Goal: Task Accomplishment & Management: Manage account settings

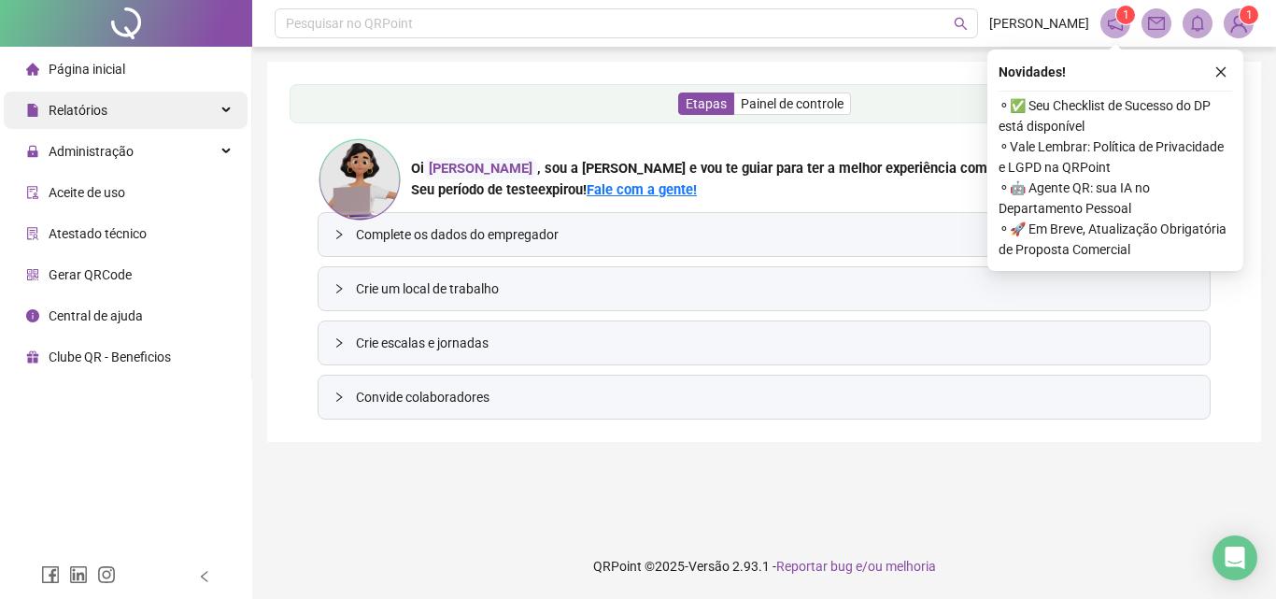
click at [103, 117] on span "Relatórios" at bounding box center [78, 110] width 59 height 15
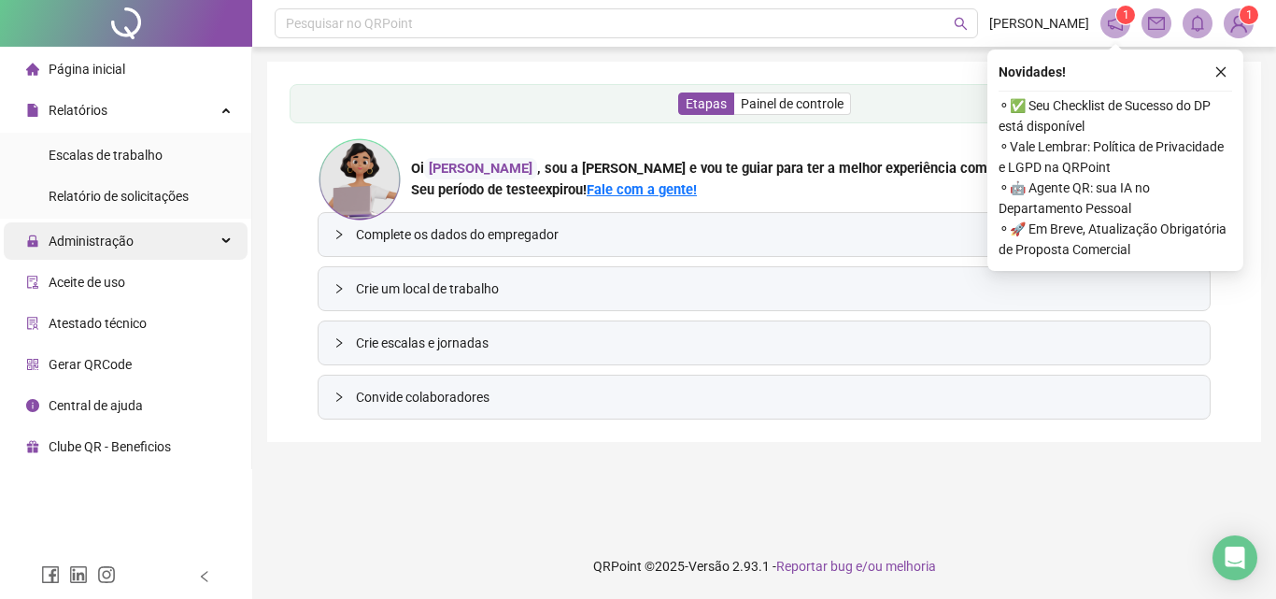
click at [119, 241] on span "Administração" at bounding box center [91, 241] width 85 height 15
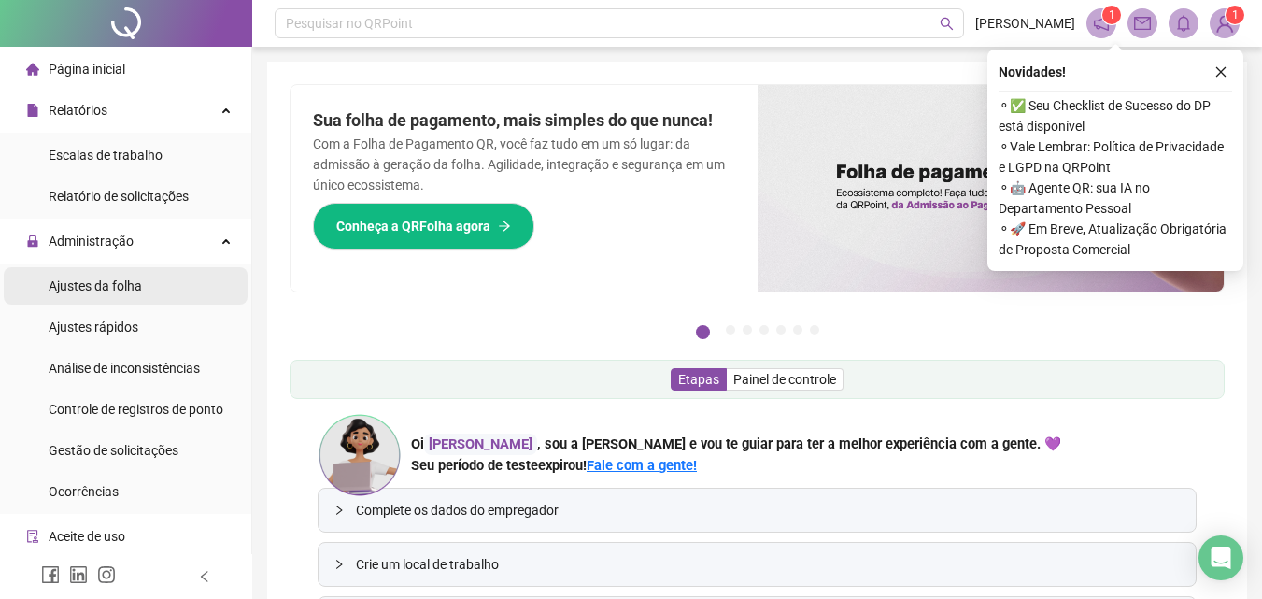
click at [105, 292] on span "Ajustes da folha" at bounding box center [95, 285] width 93 height 15
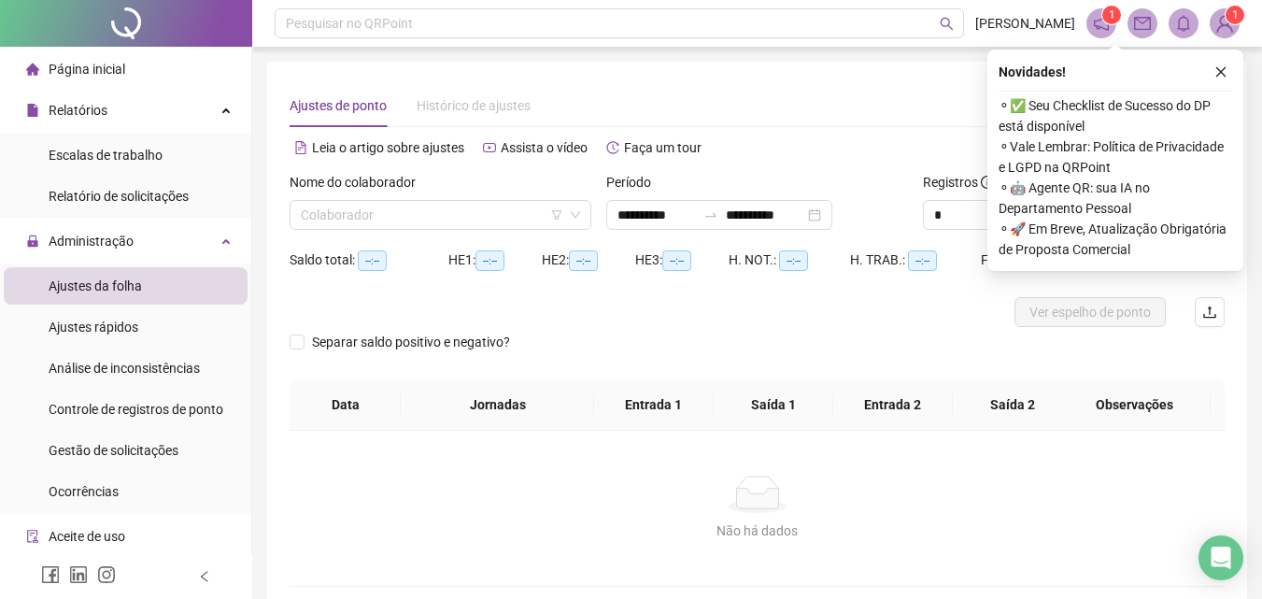
type input "**********"
click at [432, 210] on input "search" at bounding box center [432, 215] width 262 height 28
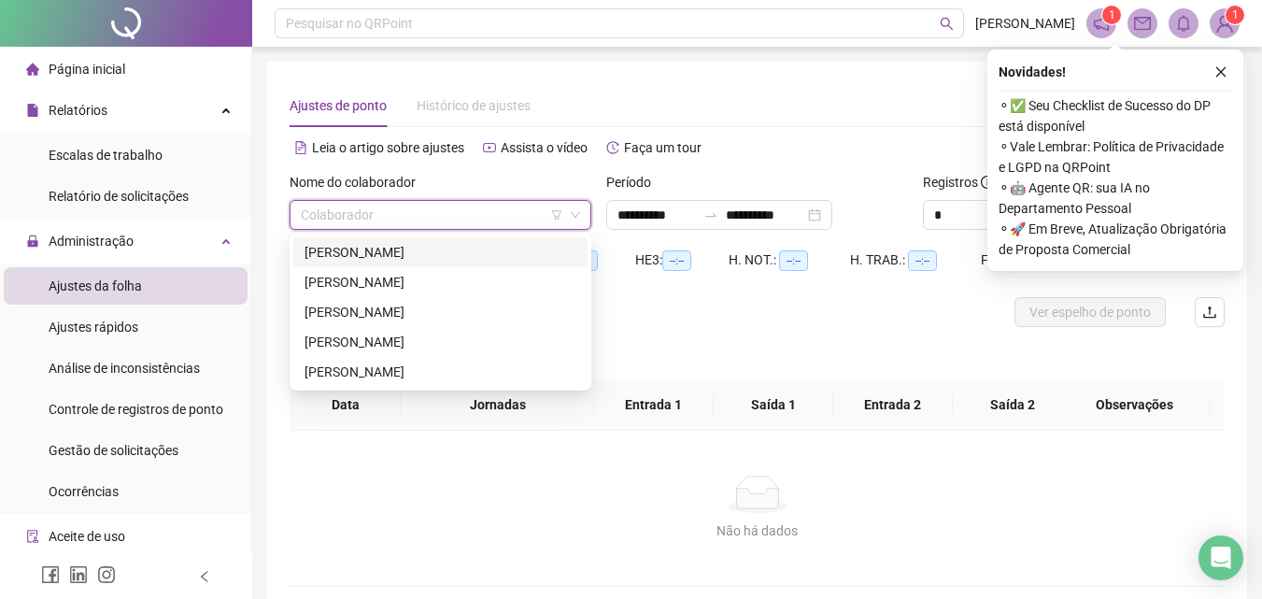
click at [408, 255] on div "[PERSON_NAME]" at bounding box center [441, 252] width 272 height 21
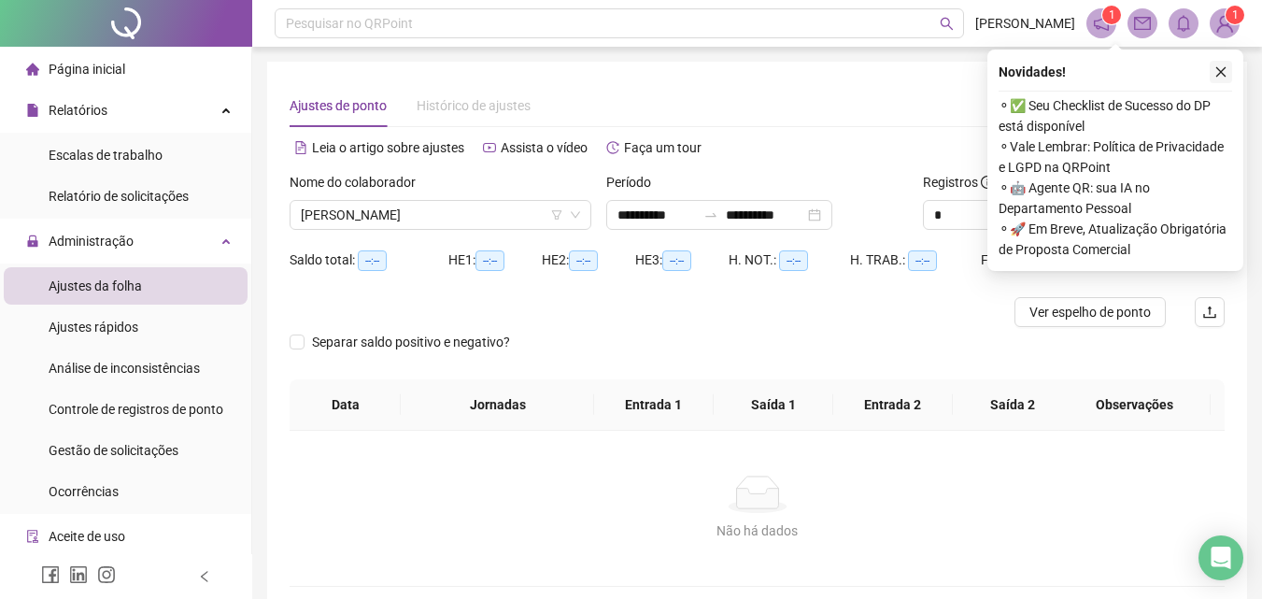
click at [1225, 62] on button "button" at bounding box center [1221, 72] width 22 height 22
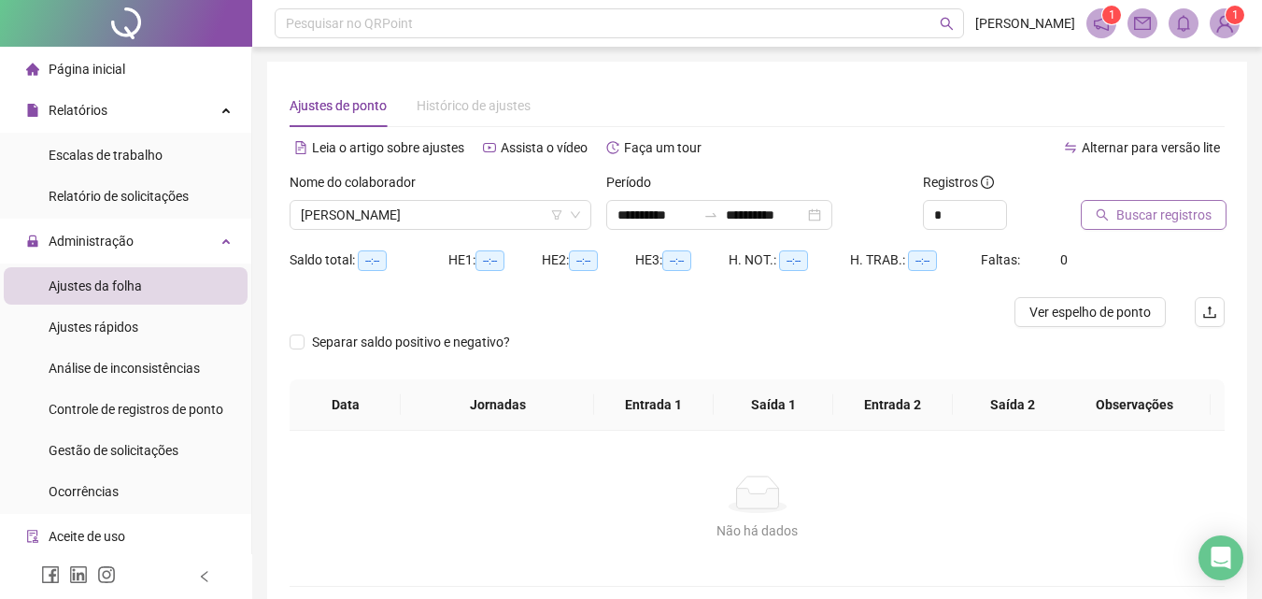
click at [1180, 214] on span "Buscar registros" at bounding box center [1163, 215] width 95 height 21
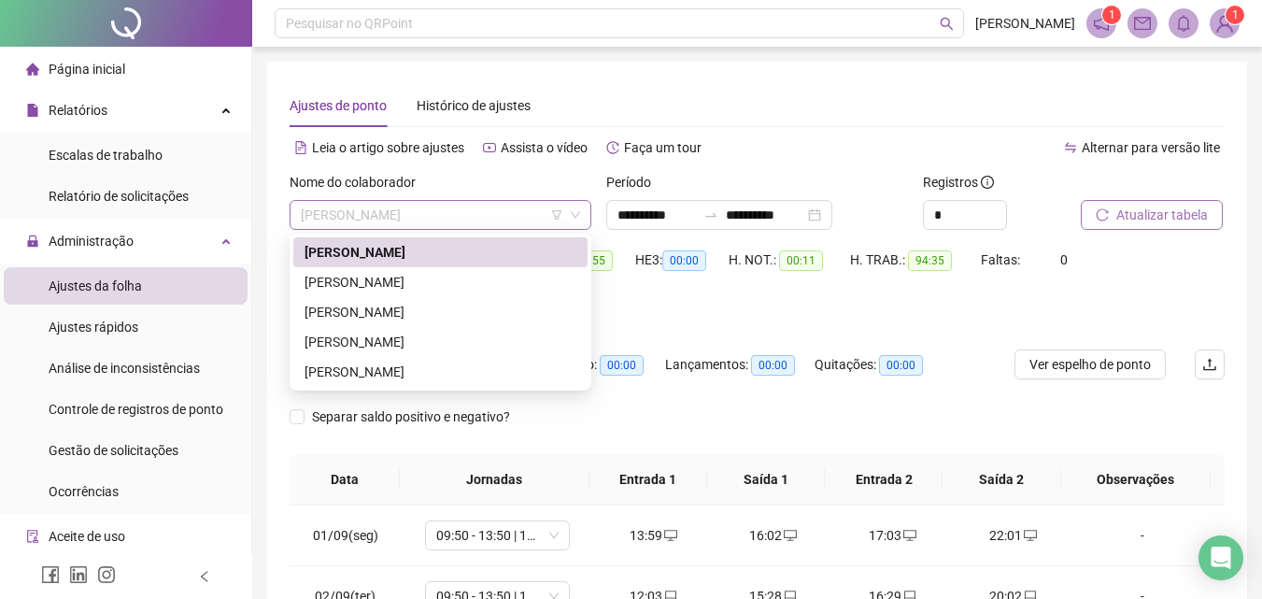
click at [504, 213] on span "[PERSON_NAME]" at bounding box center [440, 215] width 279 height 28
click at [378, 304] on div "[PERSON_NAME]" at bounding box center [441, 312] width 272 height 21
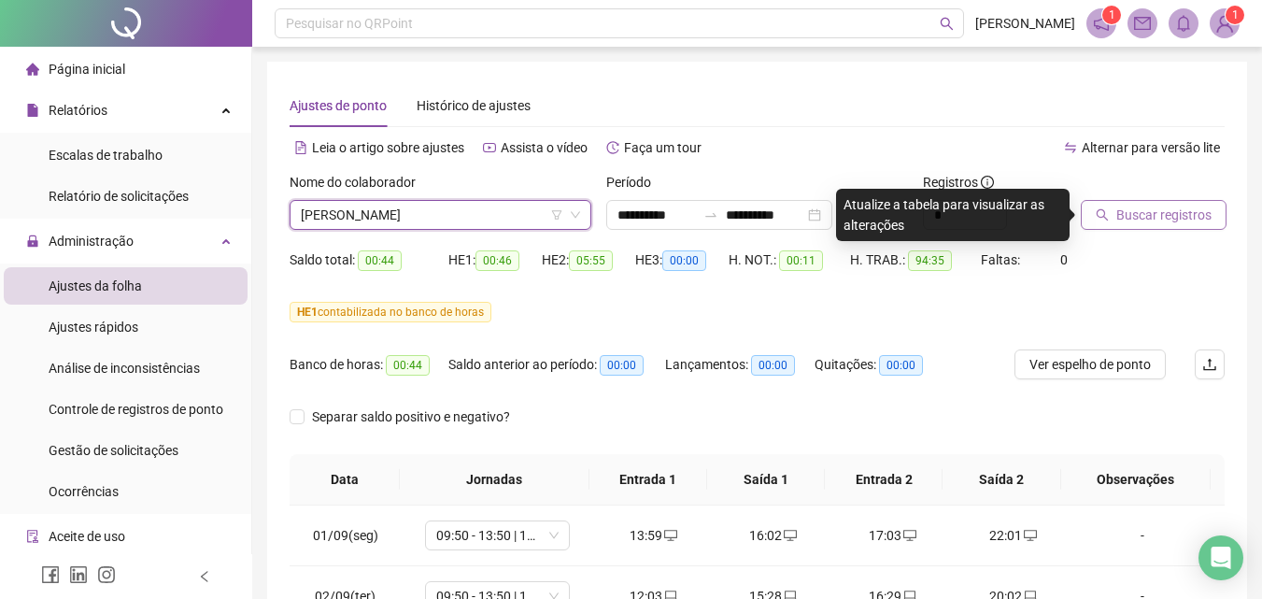
click at [1121, 211] on span "Buscar registros" at bounding box center [1163, 215] width 95 height 21
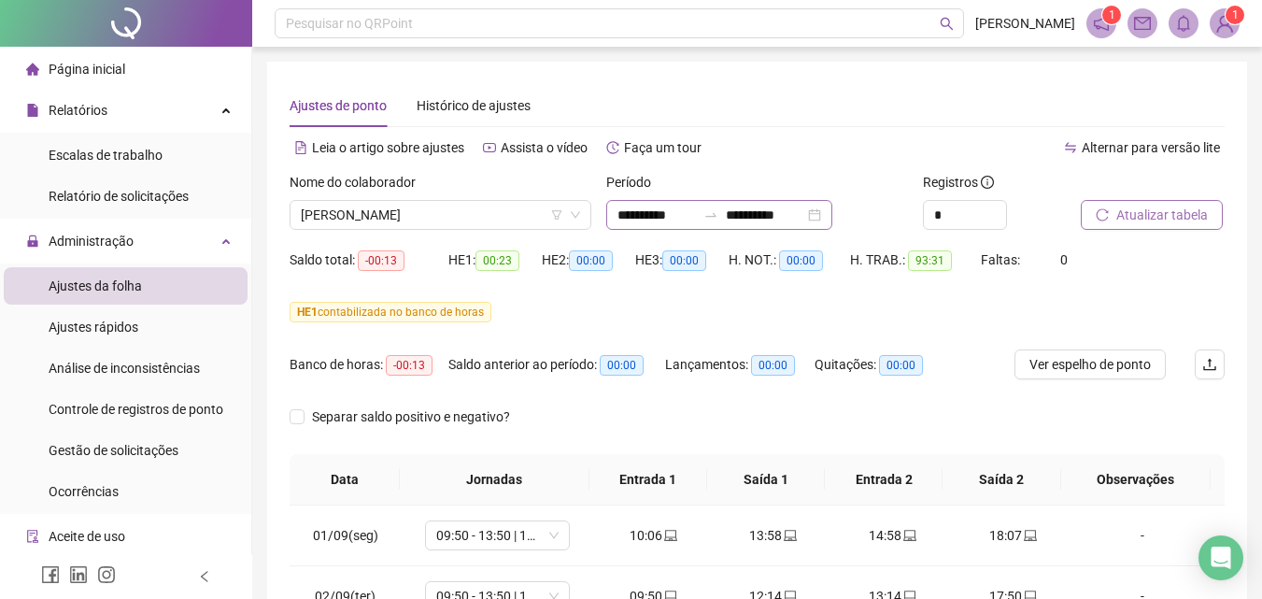
click at [832, 214] on div "**********" at bounding box center [719, 215] width 226 height 30
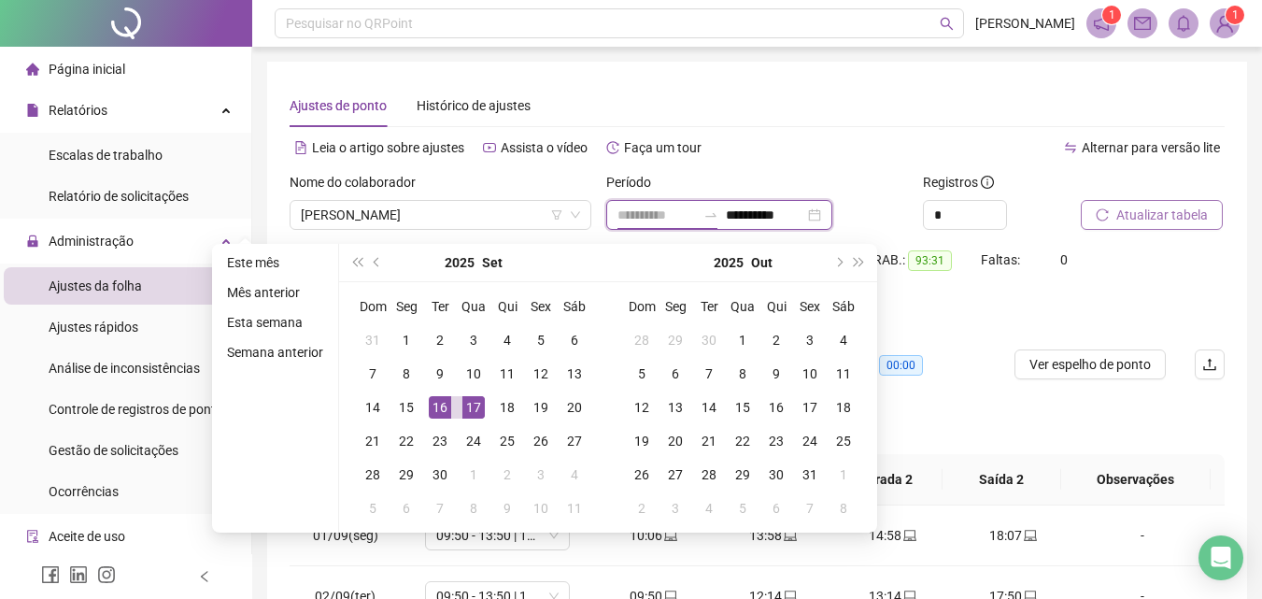
type input "**********"
click at [459, 410] on td "17" at bounding box center [474, 407] width 34 height 34
type input "**********"
click at [503, 212] on span "[PERSON_NAME]" at bounding box center [440, 215] width 279 height 28
type input "**********"
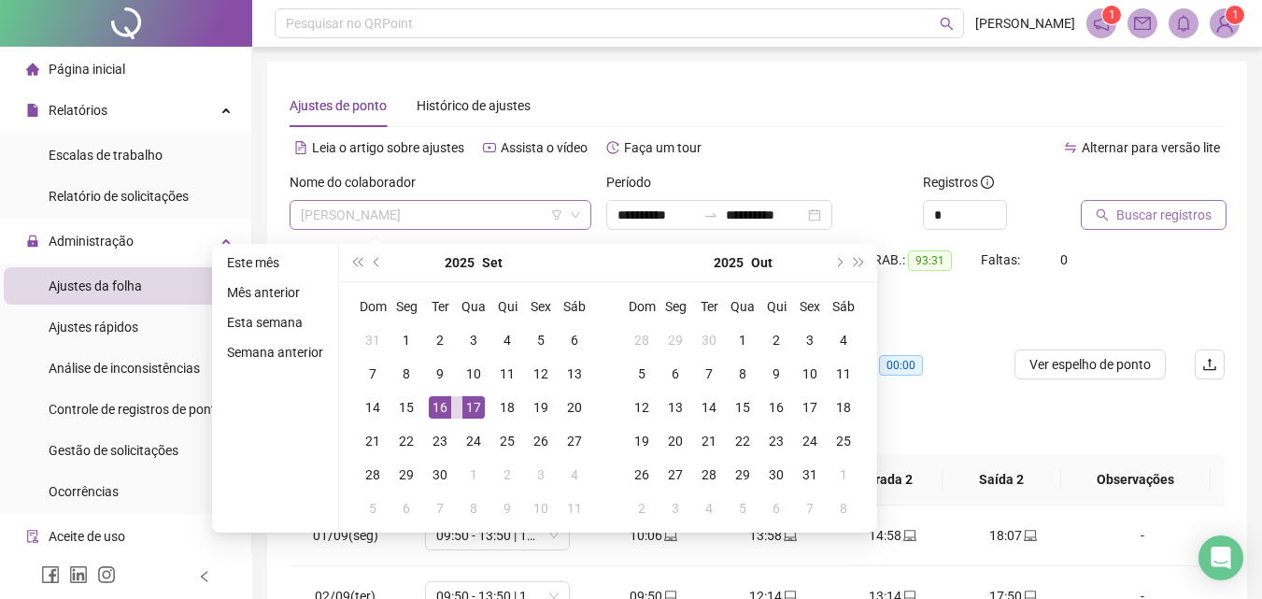
type input "**********"
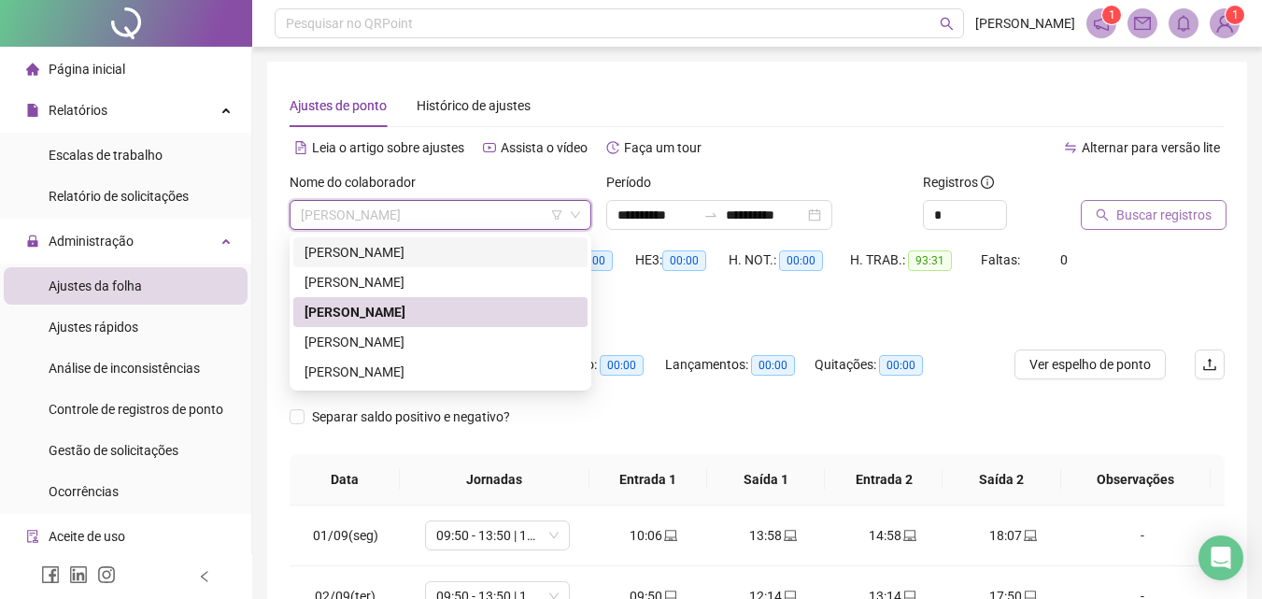
click at [432, 247] on div "[PERSON_NAME]" at bounding box center [441, 252] width 272 height 21
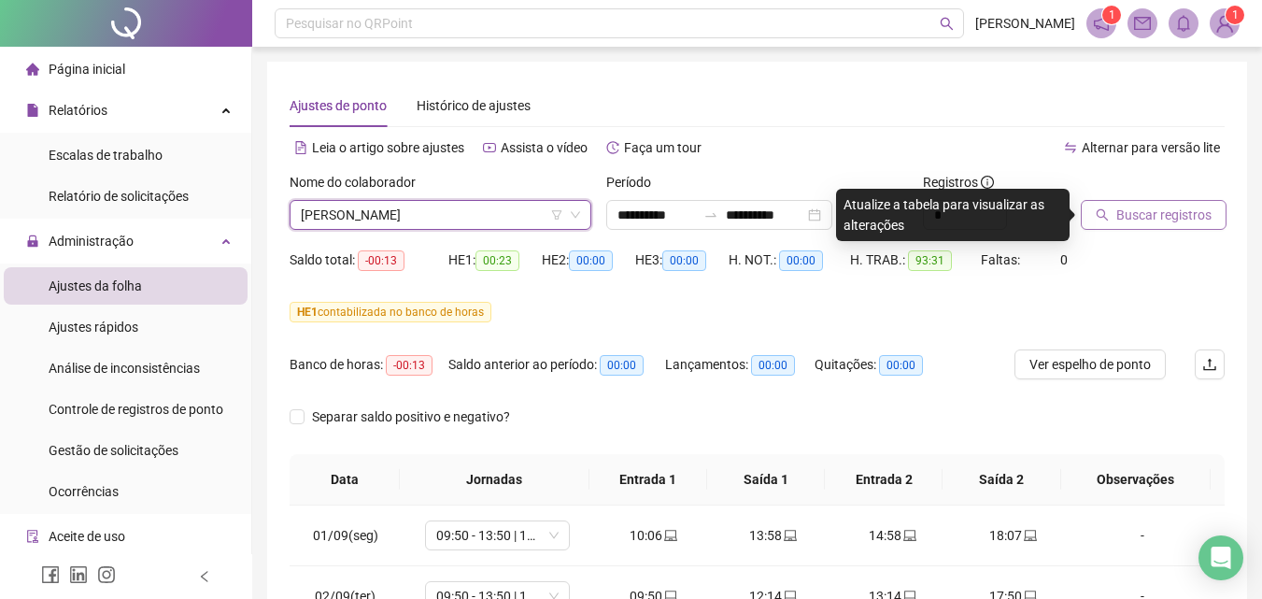
click at [1184, 220] on span "Buscar registros" at bounding box center [1163, 215] width 95 height 21
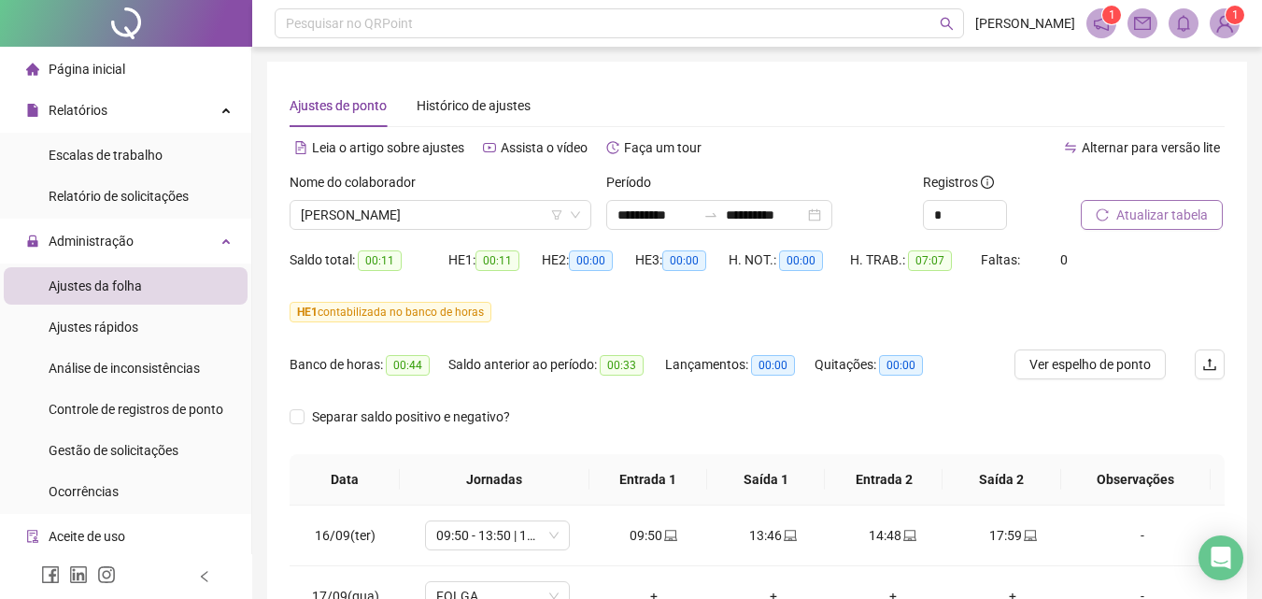
scroll to position [131, 0]
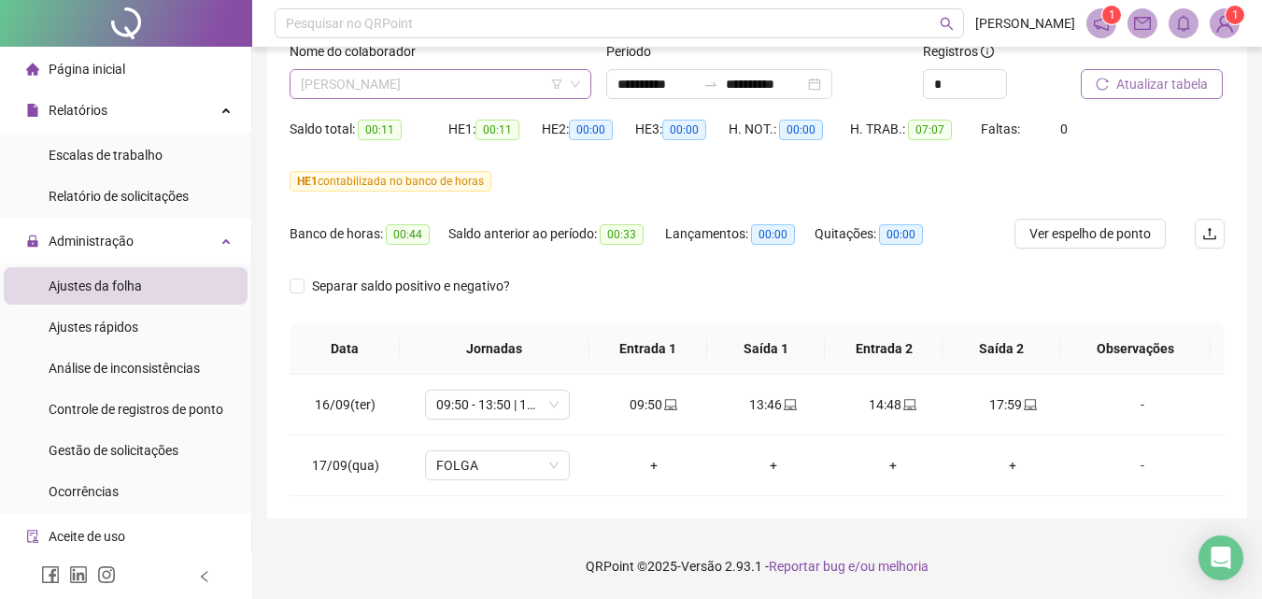
click at [466, 88] on span "[PERSON_NAME]" at bounding box center [440, 84] width 279 height 28
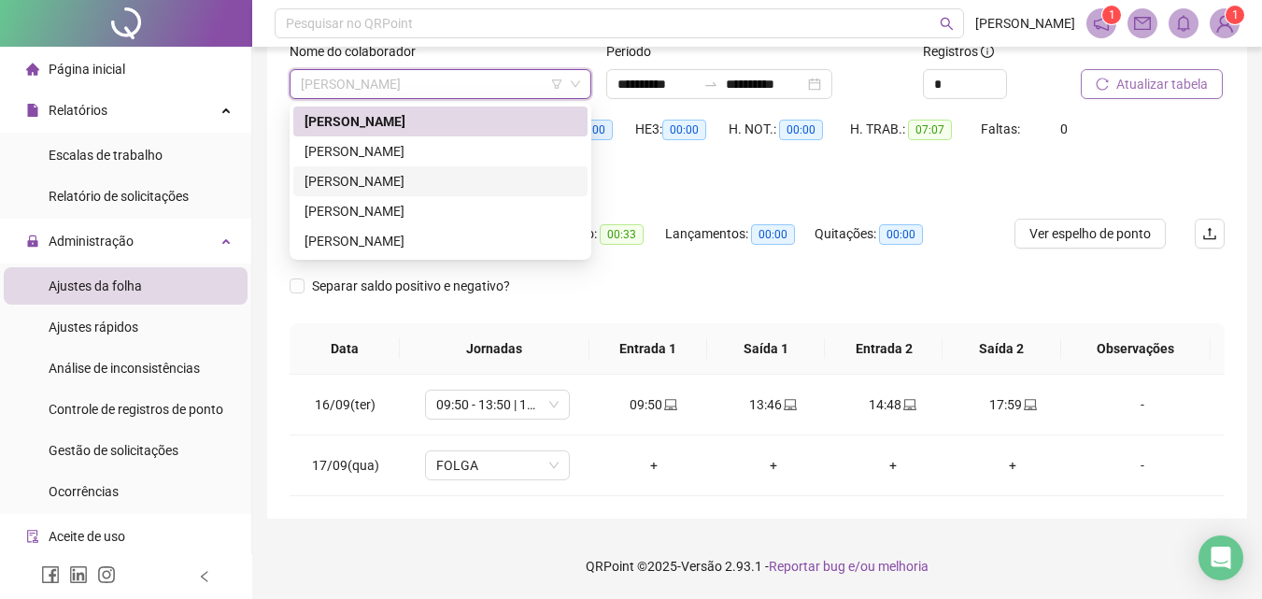
click at [400, 168] on div "[PERSON_NAME]" at bounding box center [440, 181] width 294 height 30
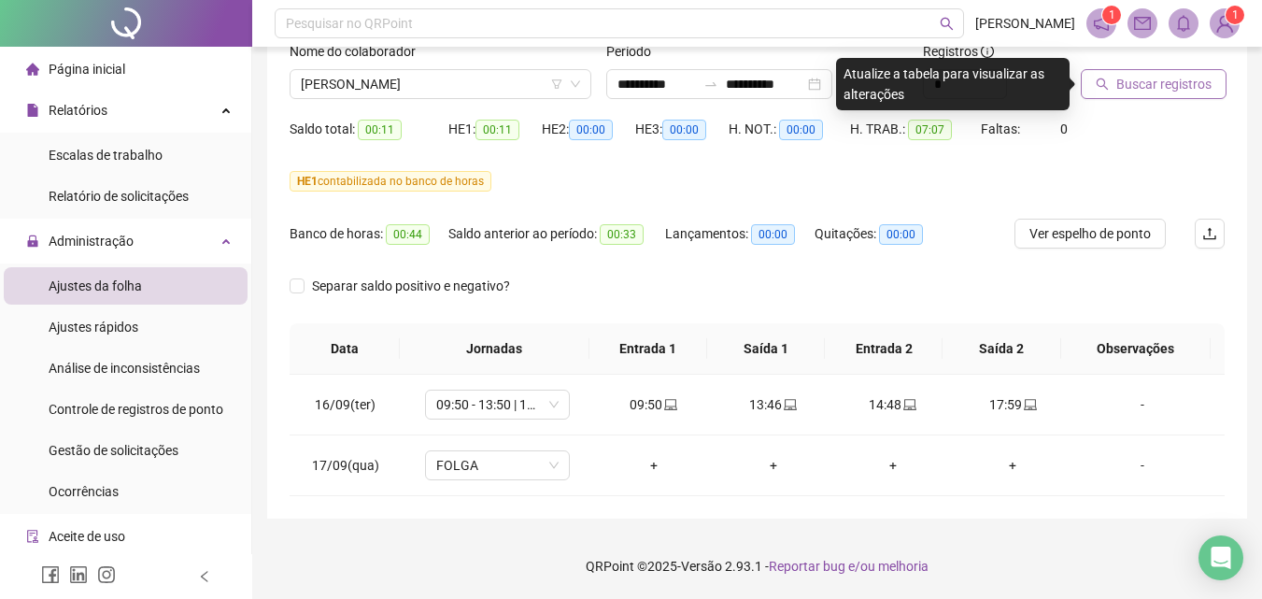
click at [1180, 87] on span "Buscar registros" at bounding box center [1163, 84] width 95 height 21
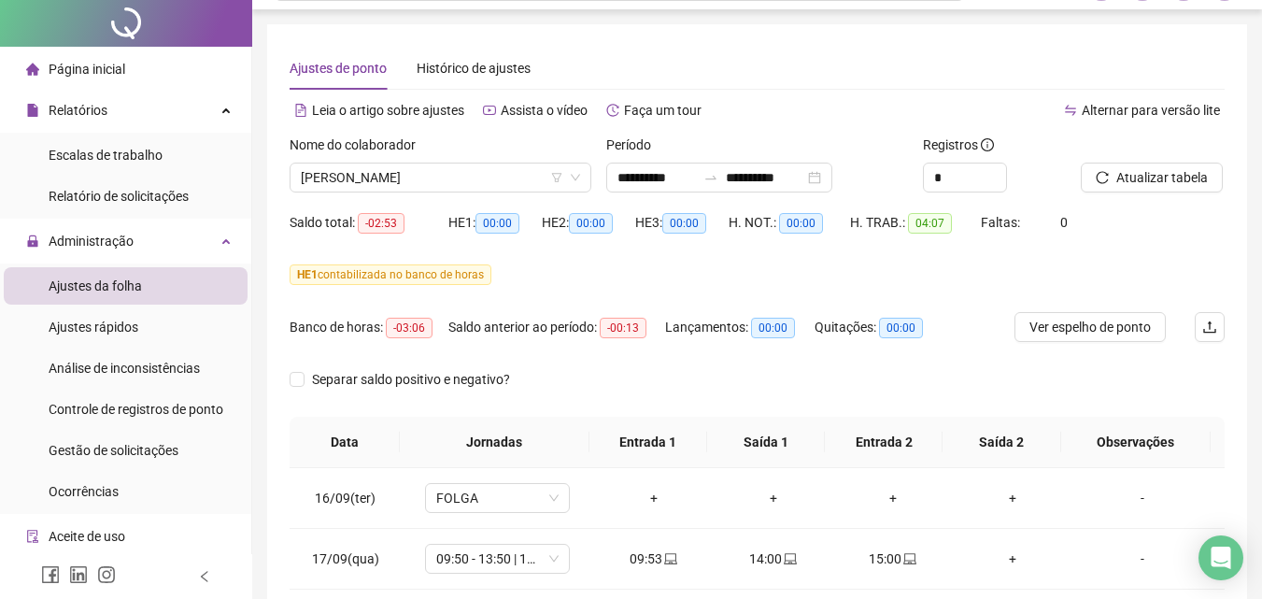
scroll to position [0, 0]
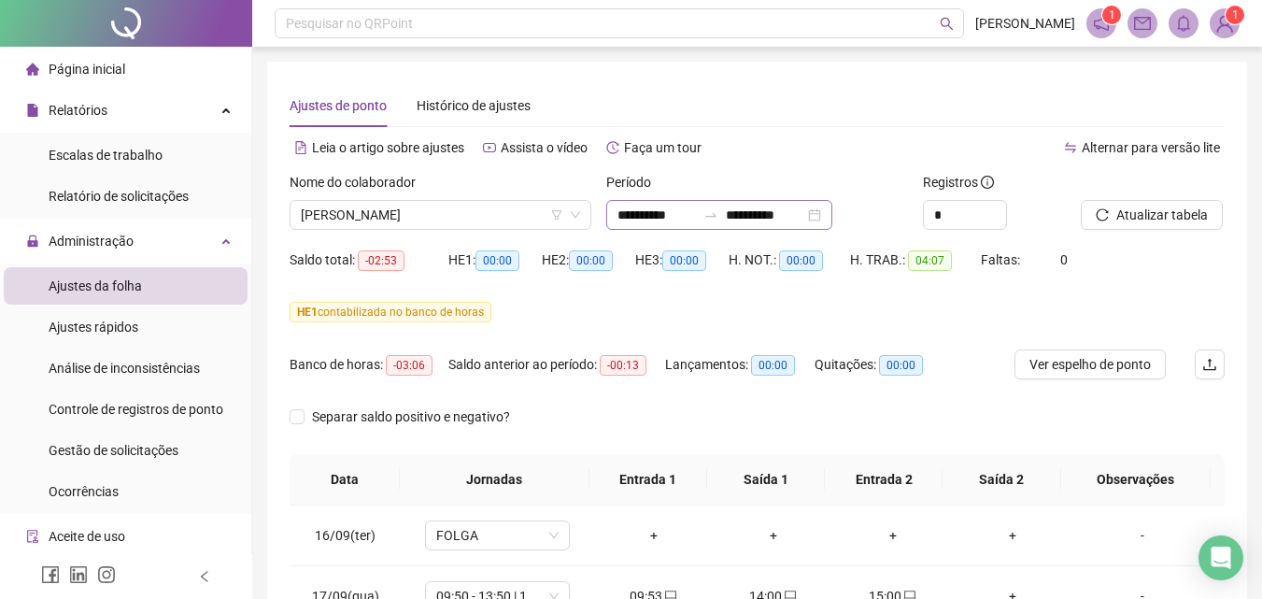
click at [832, 214] on div "**********" at bounding box center [719, 215] width 226 height 30
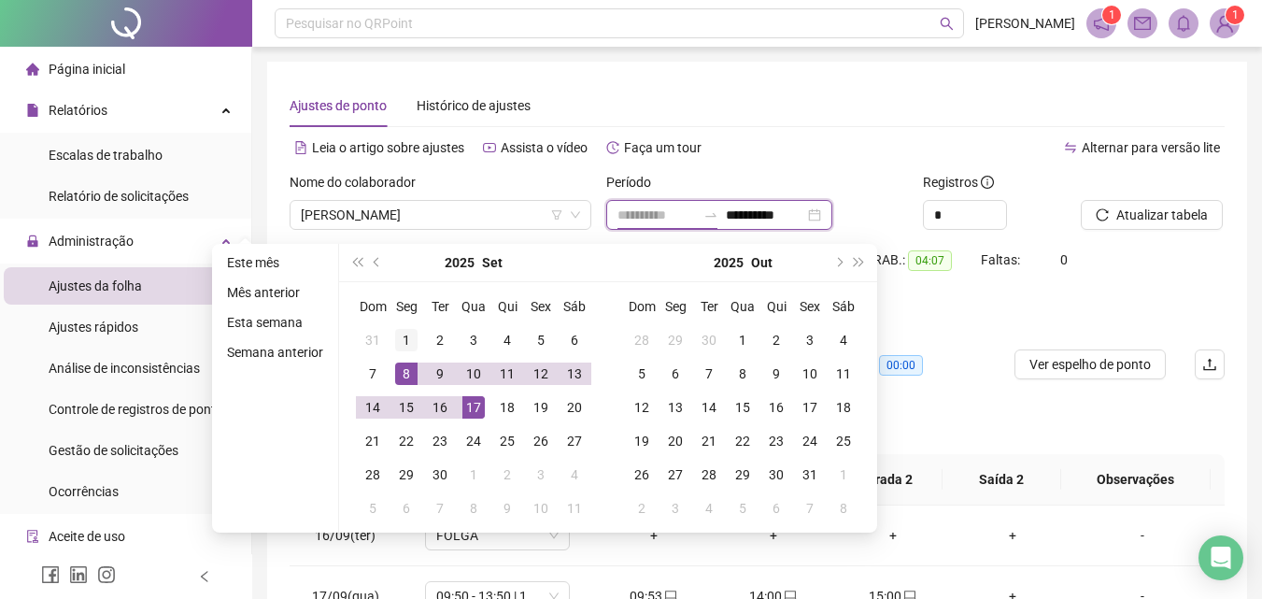
type input "**********"
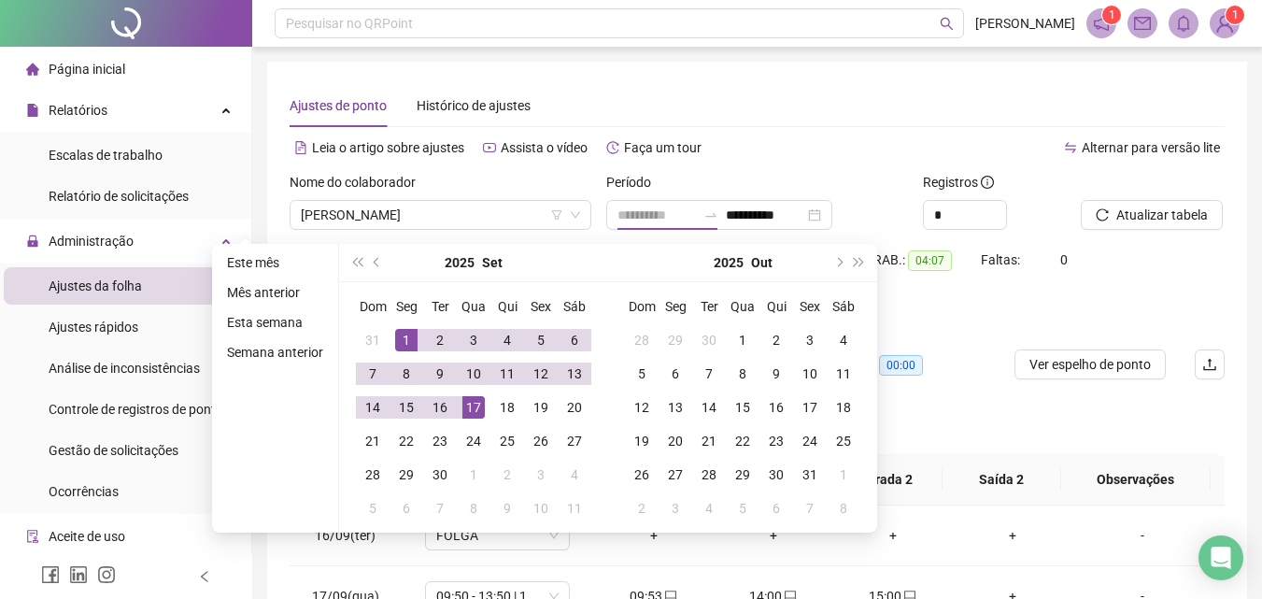
click at [392, 336] on td "1" at bounding box center [407, 340] width 34 height 34
type input "**********"
click at [466, 410] on div "17" at bounding box center [473, 407] width 22 height 22
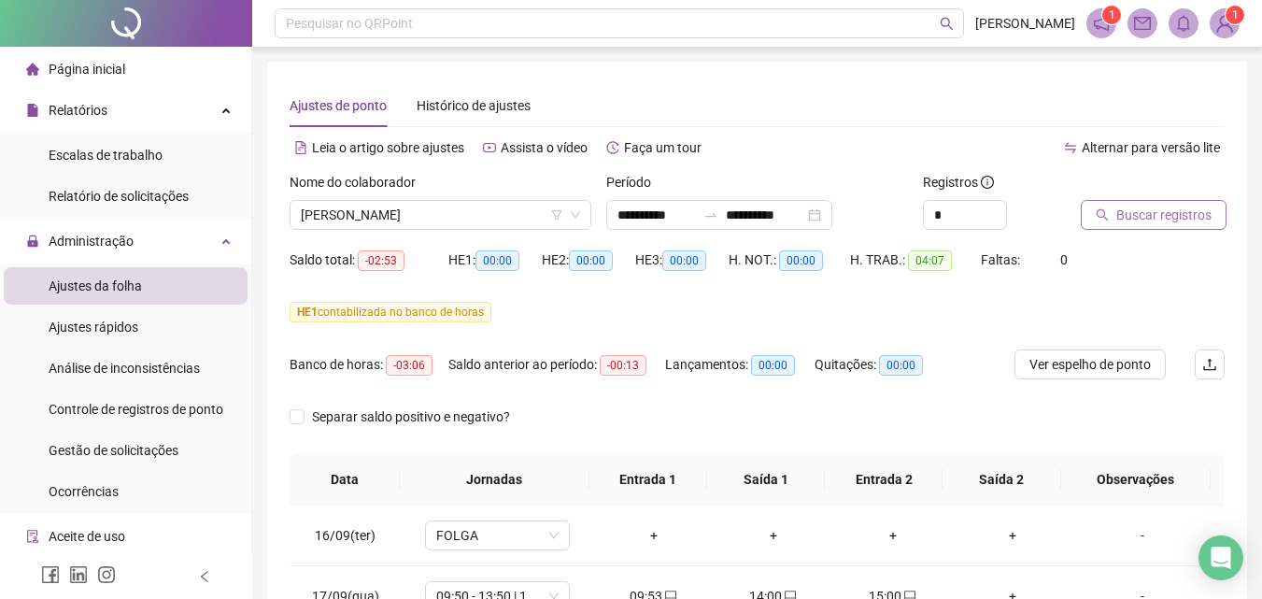
click at [1141, 222] on span "Buscar registros" at bounding box center [1163, 215] width 95 height 21
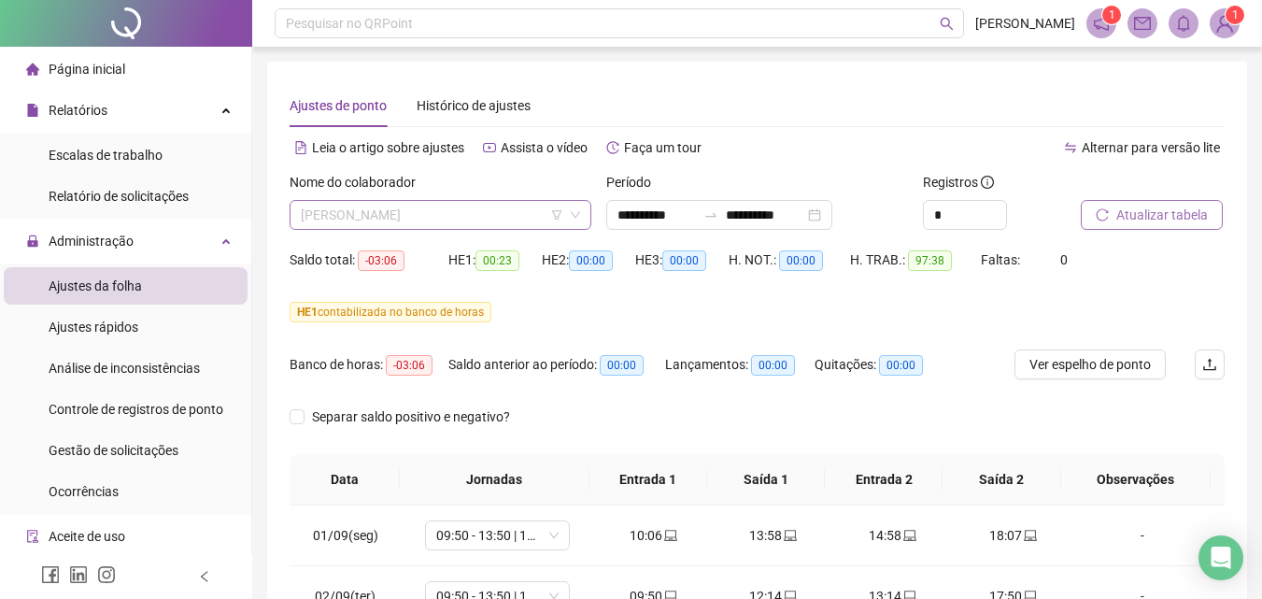
click at [515, 212] on span "[PERSON_NAME]" at bounding box center [440, 215] width 279 height 28
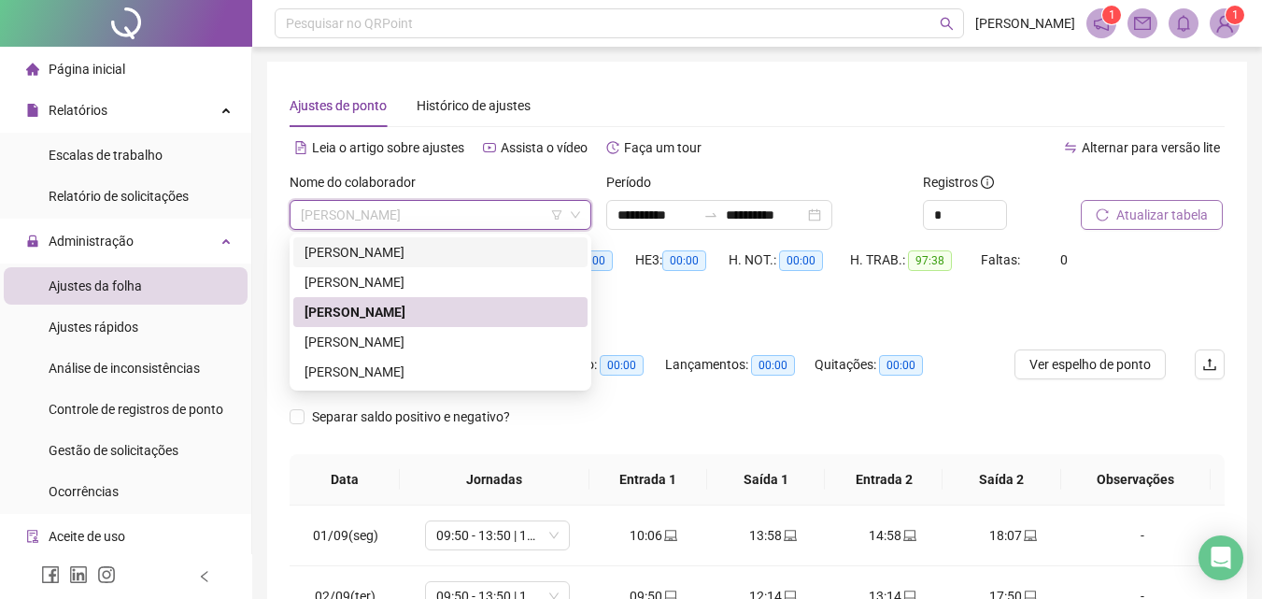
click at [390, 251] on div "[PERSON_NAME]" at bounding box center [441, 252] width 272 height 21
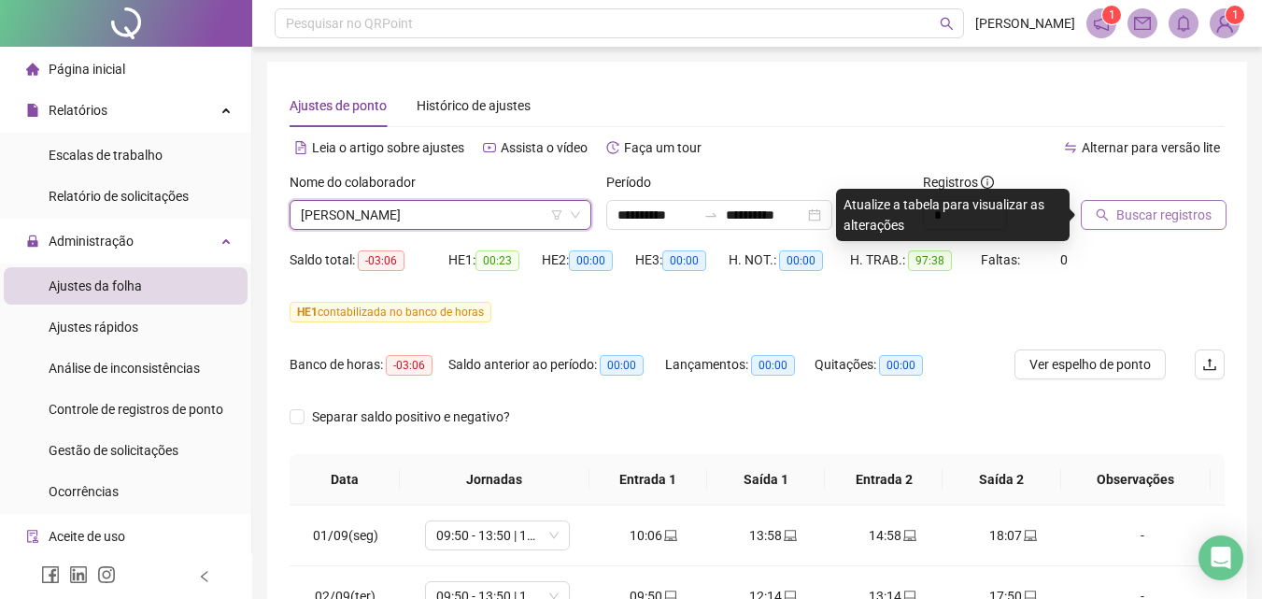
click at [1143, 221] on span "Buscar registros" at bounding box center [1163, 215] width 95 height 21
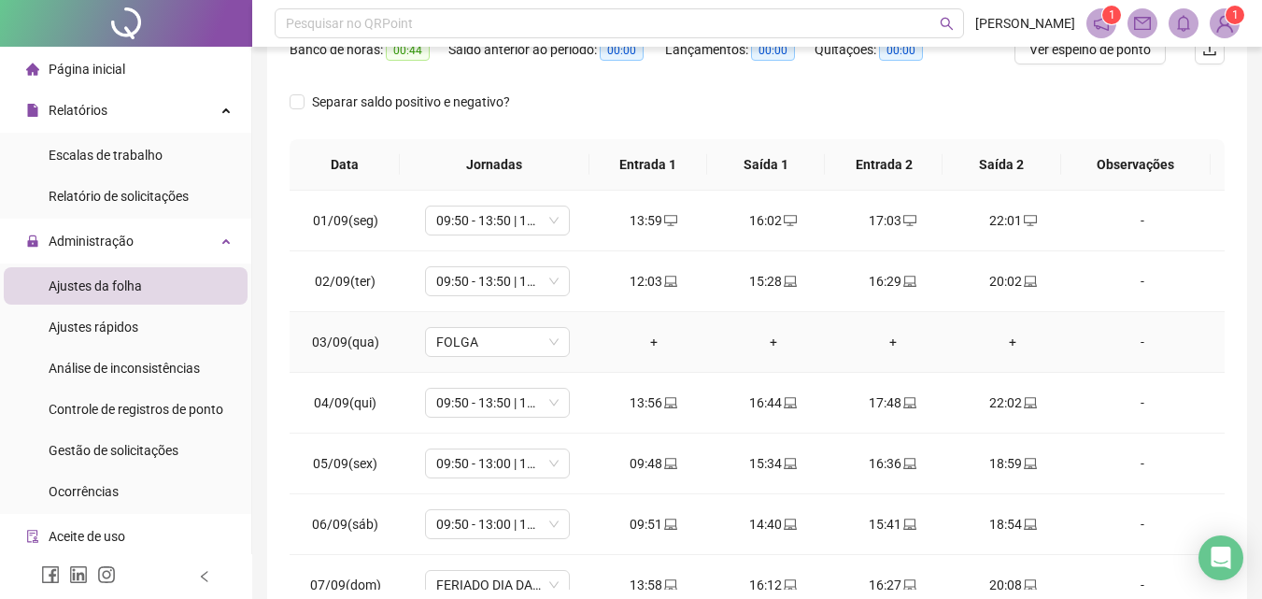
scroll to position [128, 0]
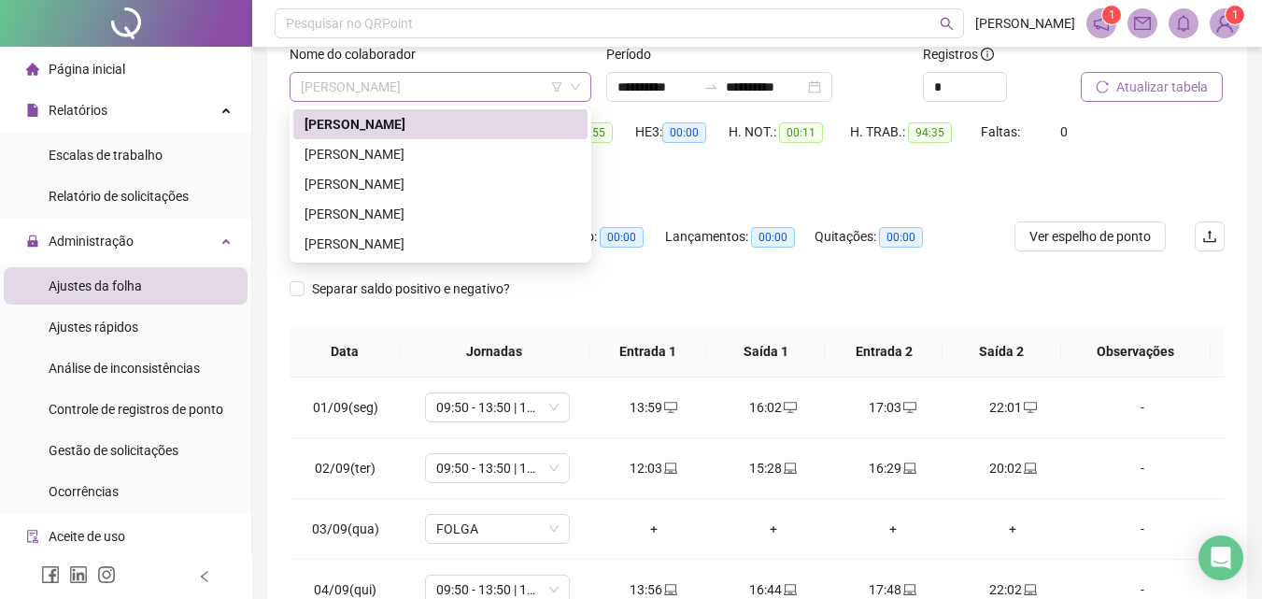
click at [492, 79] on span "[PERSON_NAME]" at bounding box center [440, 87] width 279 height 28
click at [372, 181] on div "[PERSON_NAME]" at bounding box center [441, 184] width 272 height 21
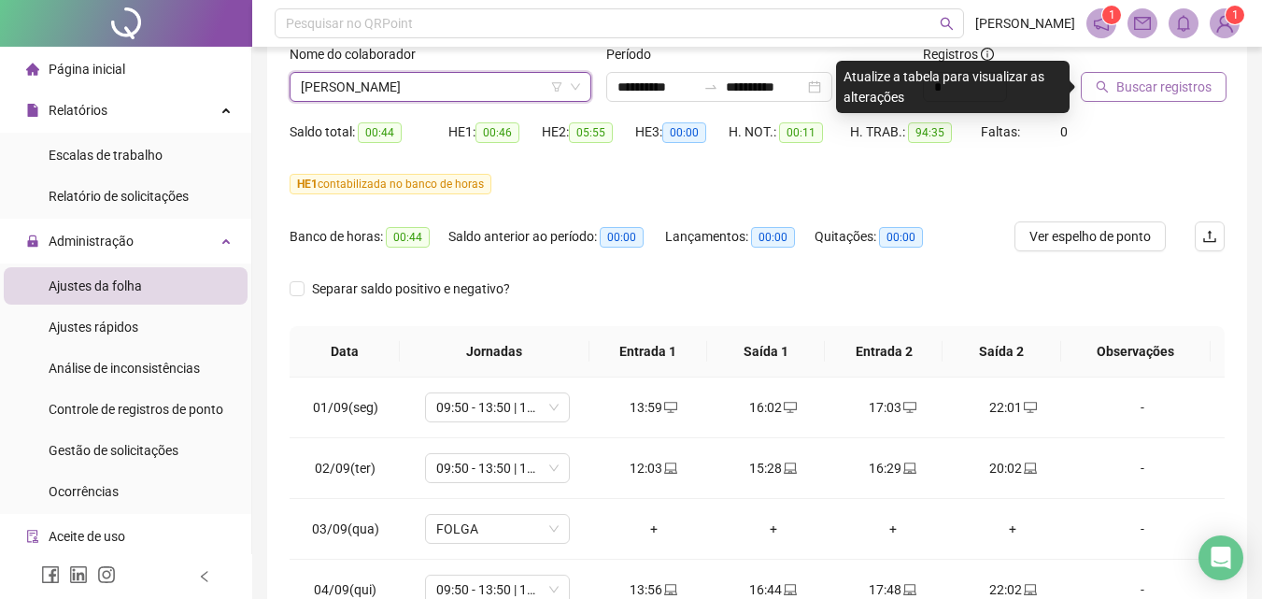
click at [1144, 92] on span "Buscar registros" at bounding box center [1163, 87] width 95 height 21
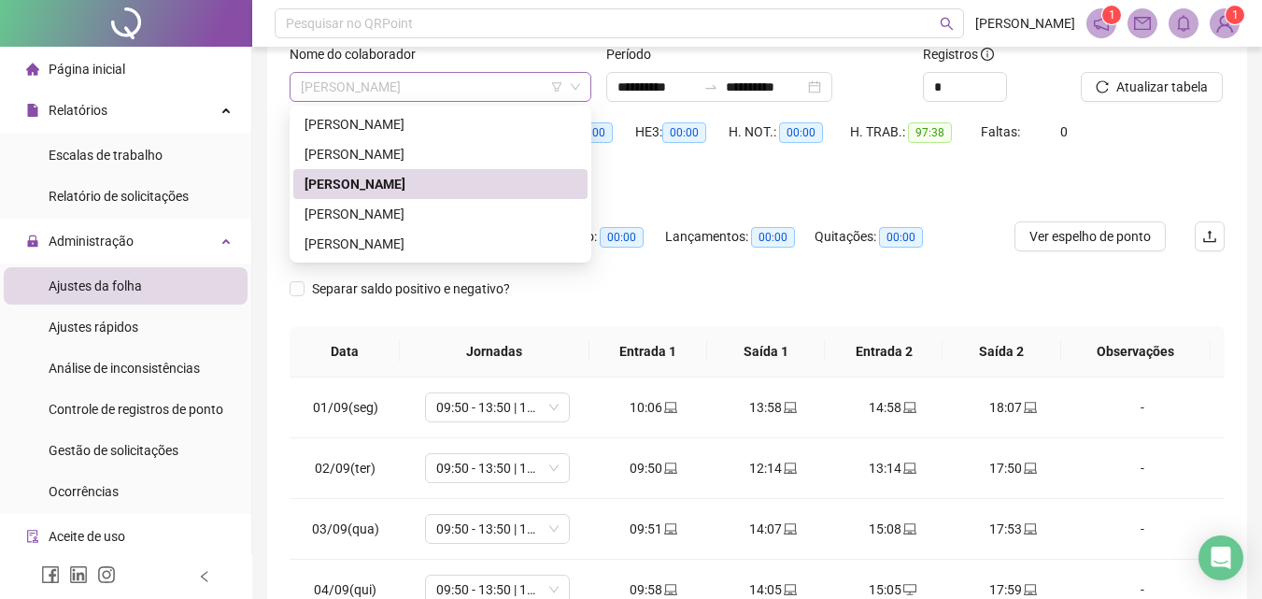
click at [498, 79] on span "[PERSON_NAME]" at bounding box center [440, 87] width 279 height 28
click at [375, 151] on div "[PERSON_NAME]" at bounding box center [441, 154] width 272 height 21
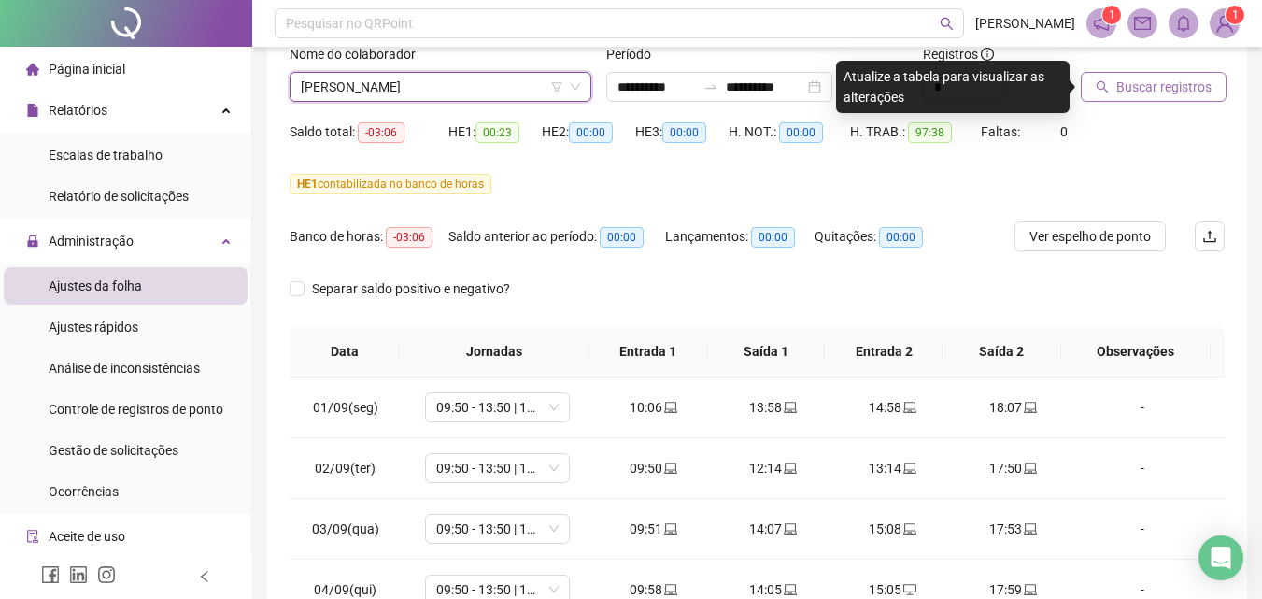
click at [1138, 86] on span "Buscar registros" at bounding box center [1163, 87] width 95 height 21
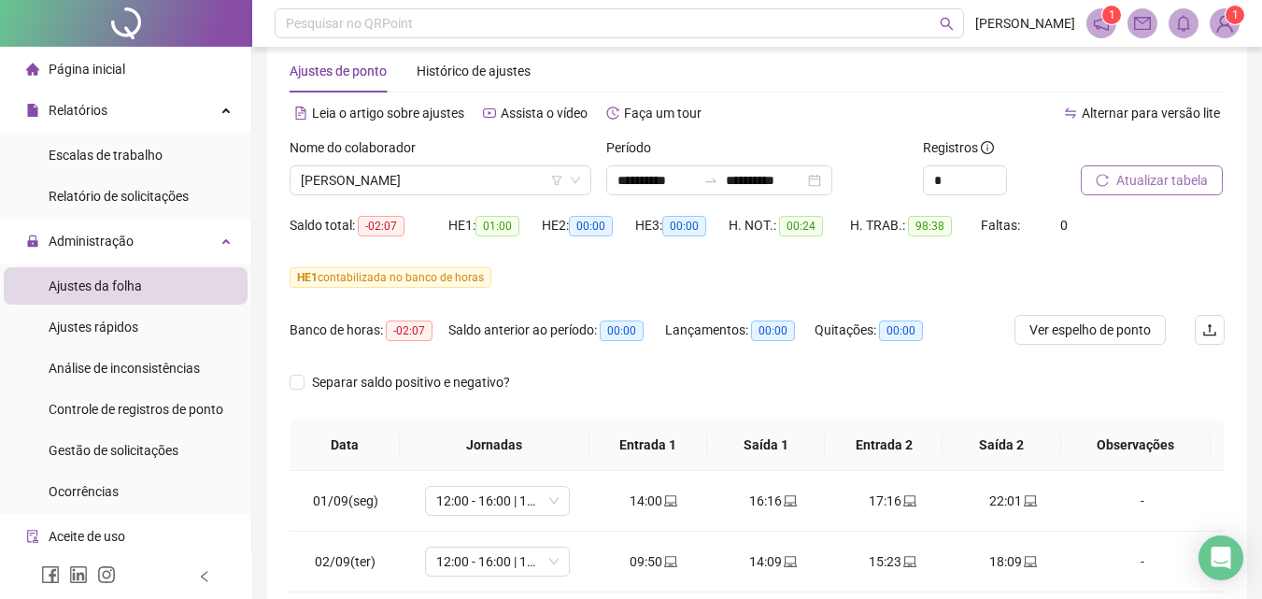
scroll to position [0, 0]
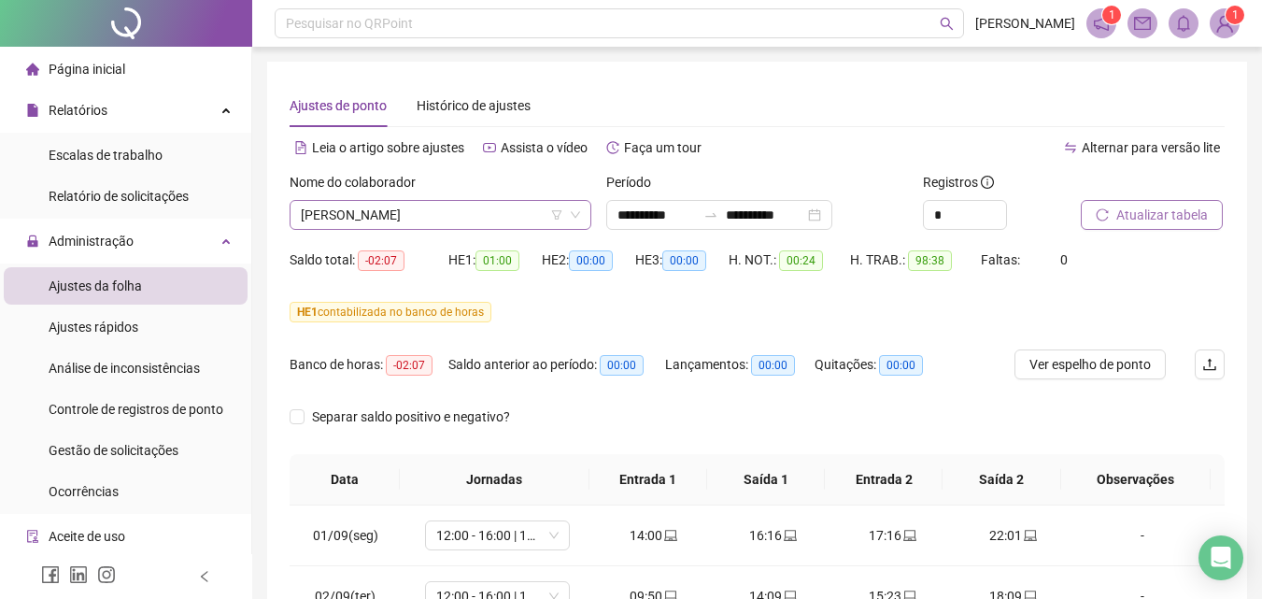
click at [457, 210] on span "[PERSON_NAME]" at bounding box center [440, 215] width 279 height 28
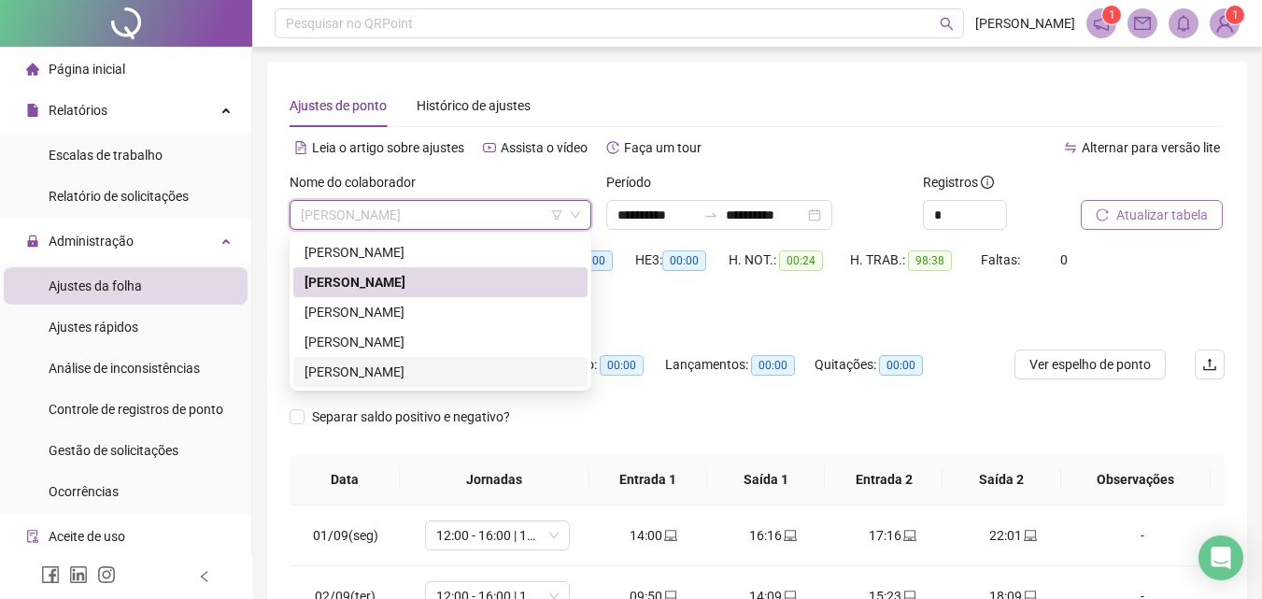
click at [333, 374] on div "[PERSON_NAME]" at bounding box center [441, 372] width 272 height 21
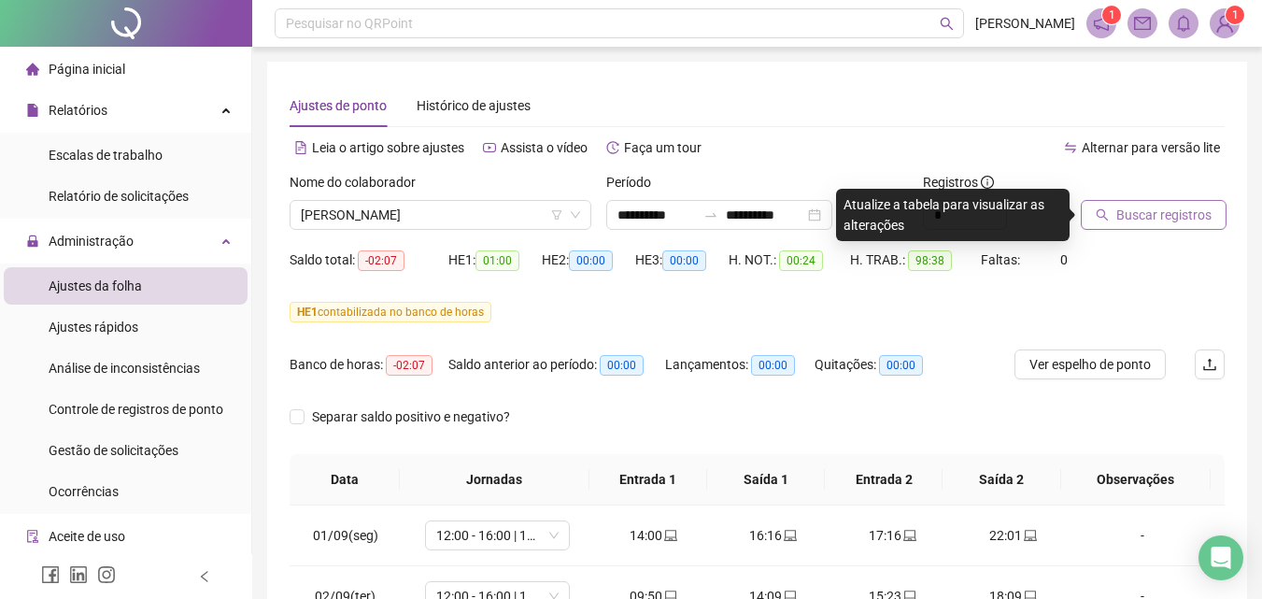
click at [1159, 207] on span "Buscar registros" at bounding box center [1163, 215] width 95 height 21
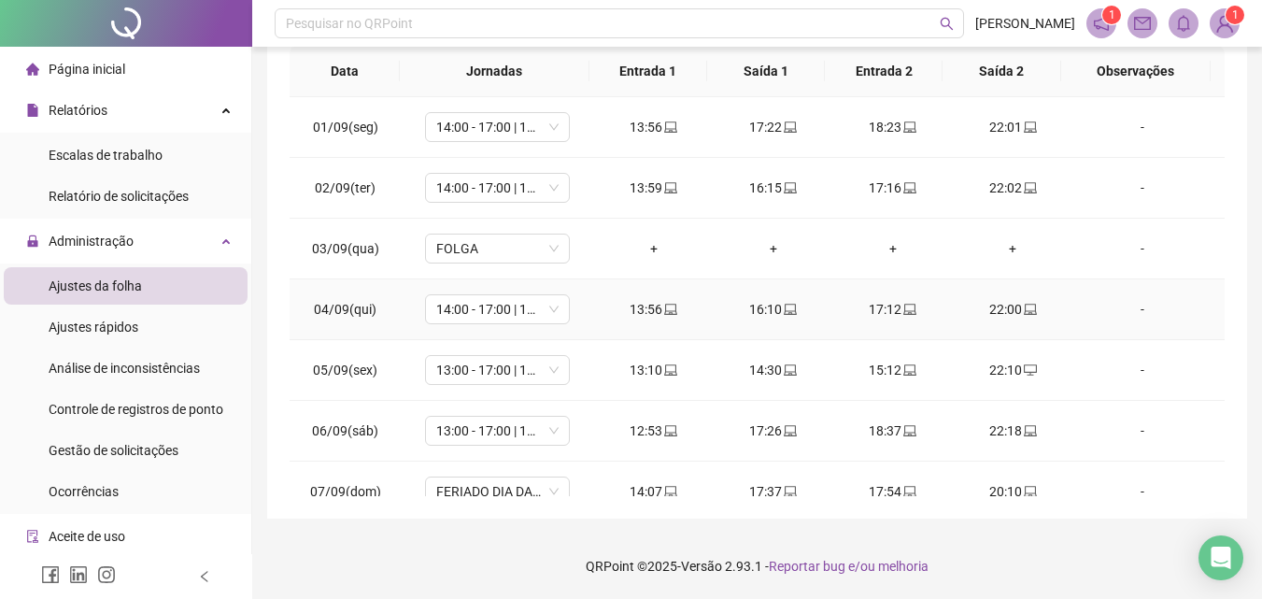
scroll to position [221, 0]
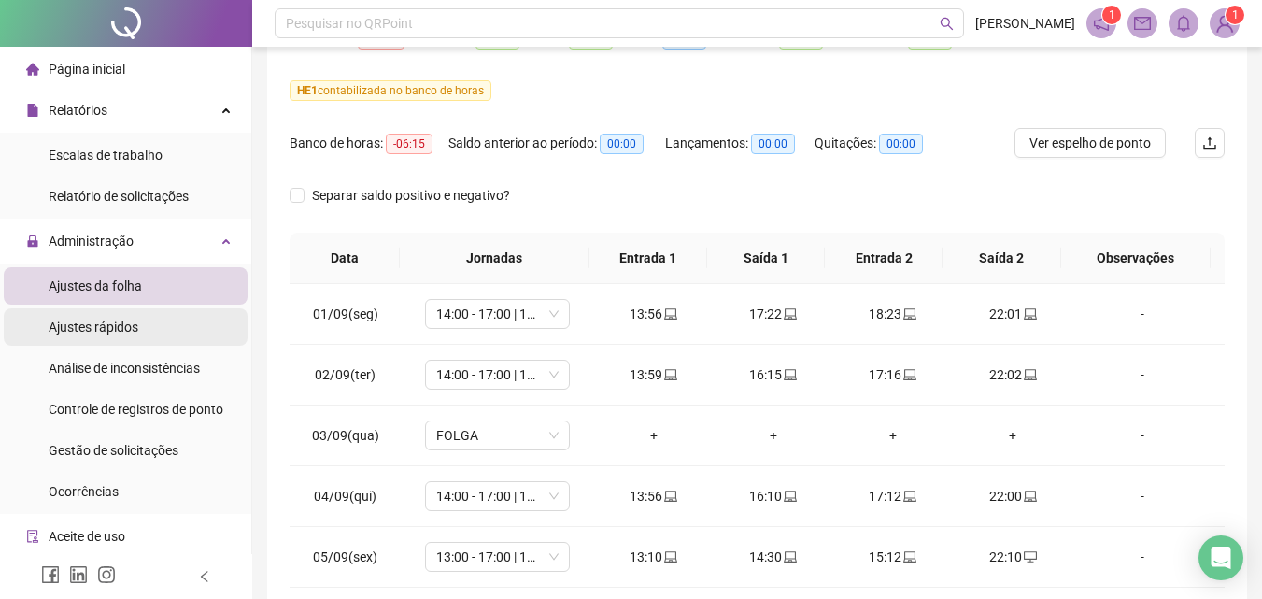
click at [122, 319] on span "Ajustes rápidos" at bounding box center [94, 326] width 90 height 15
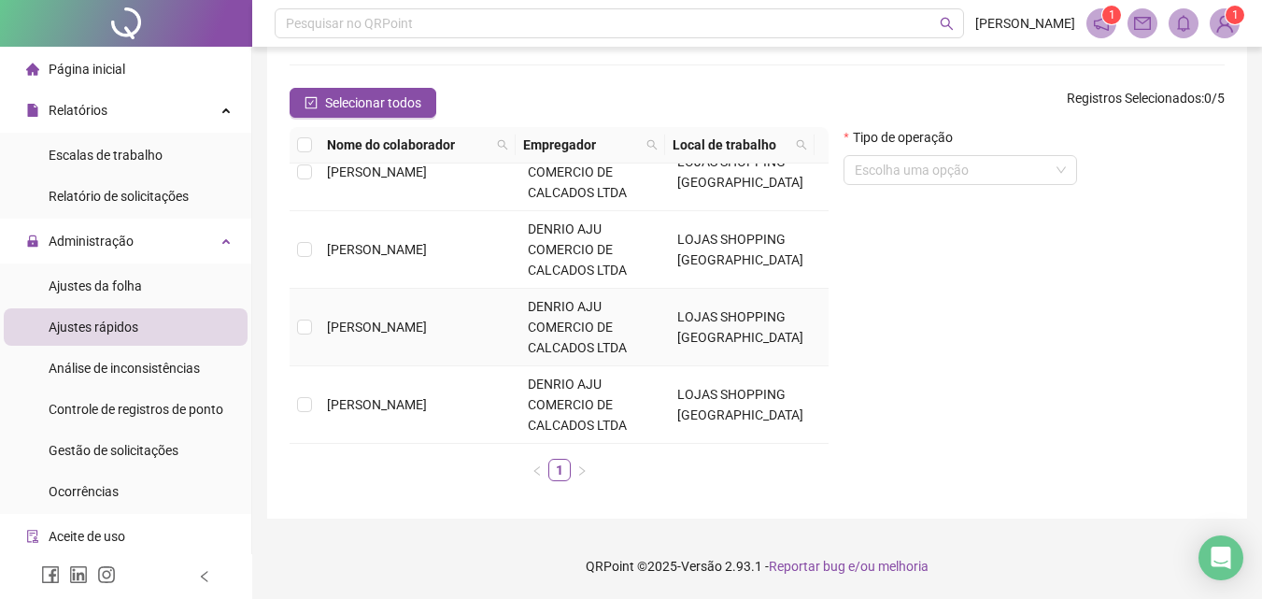
scroll to position [107, 0]
click at [87, 63] on span "Página inicial" at bounding box center [87, 69] width 77 height 15
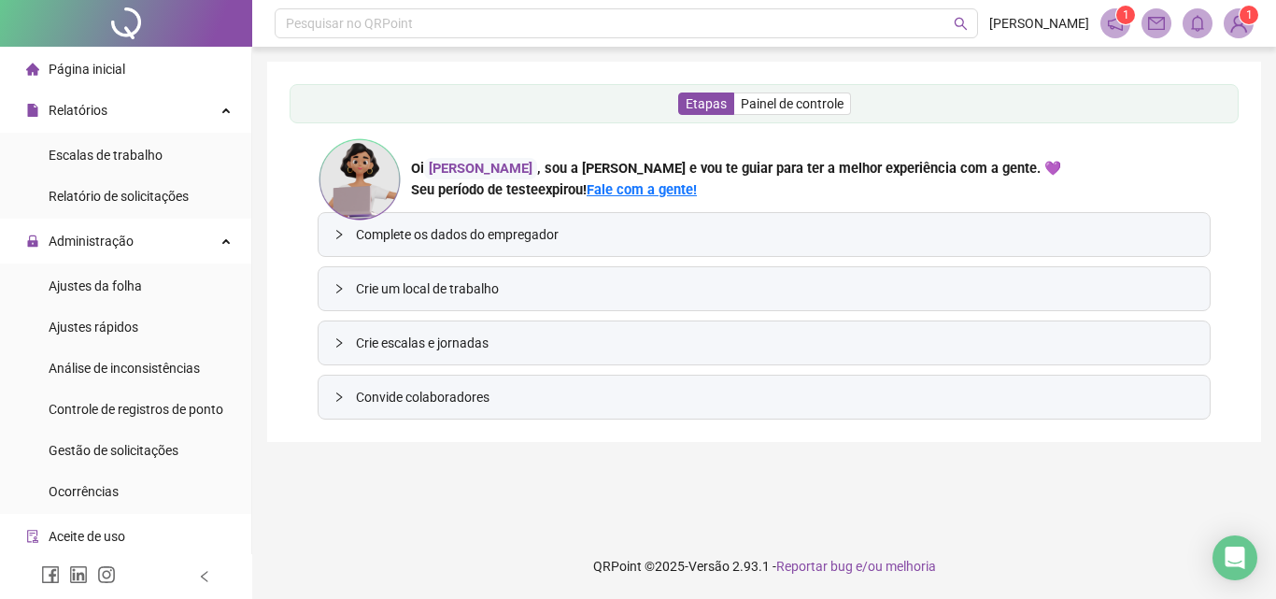
click at [1240, 17] on sup "1" at bounding box center [1249, 15] width 19 height 19
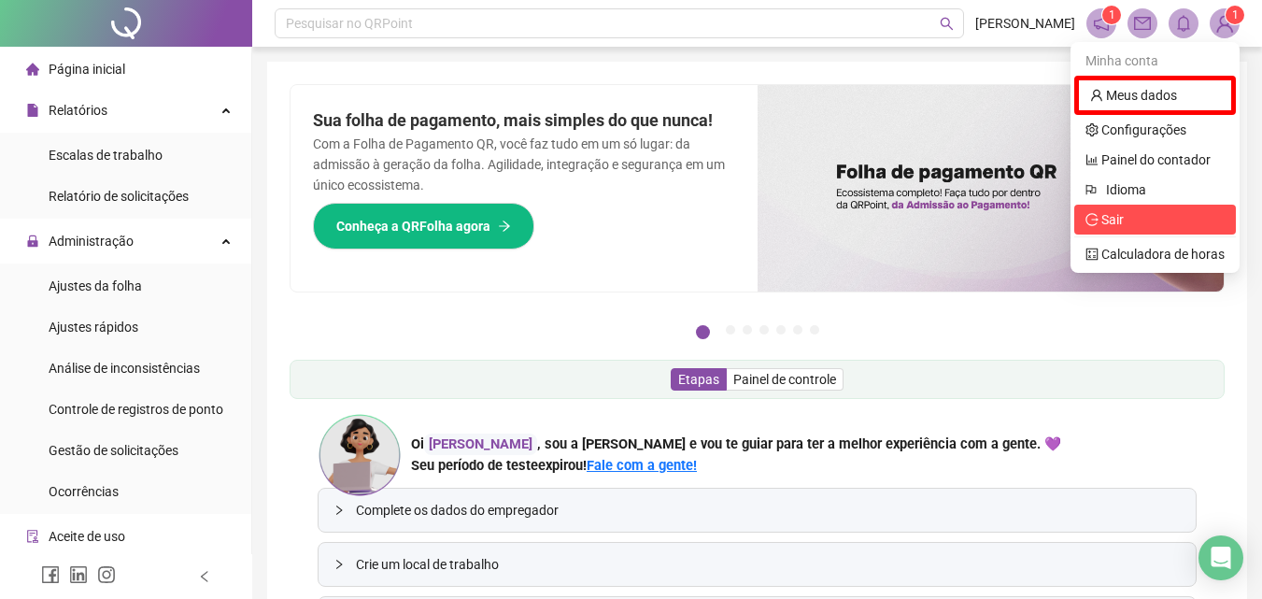
click at [1107, 224] on span "Sair" at bounding box center [1112, 219] width 22 height 15
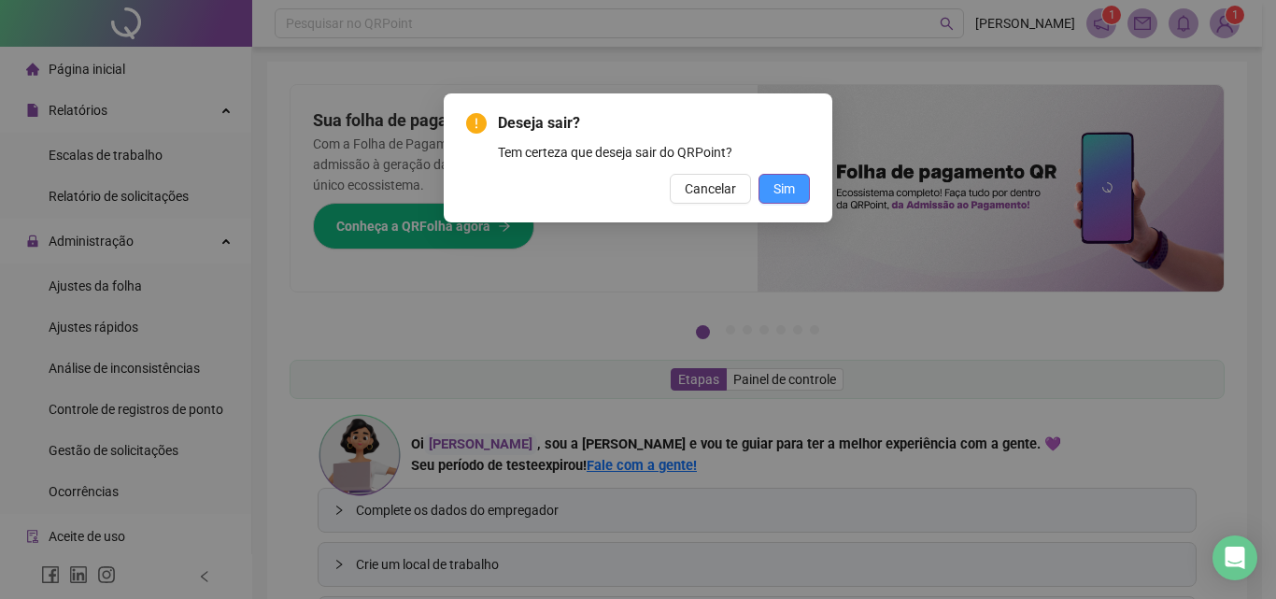
click at [767, 188] on button "Sim" at bounding box center [784, 189] width 51 height 30
